Goal: Transaction & Acquisition: Purchase product/service

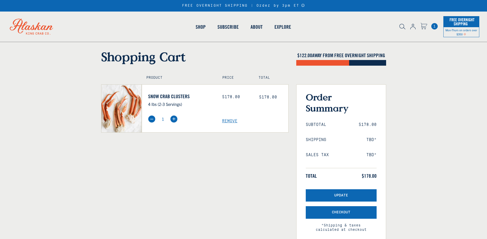
click at [423, 25] on icon "Cart" at bounding box center [424, 25] width 6 height 5
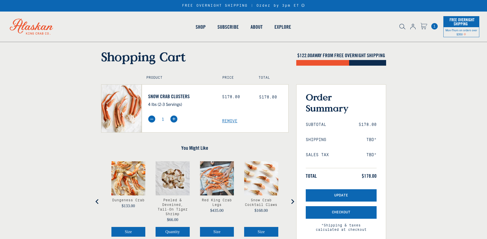
click at [435, 24] on span "1" at bounding box center [434, 26] width 6 height 6
click at [227, 121] on span "Remove" at bounding box center [255, 121] width 66 height 5
